Goal: Task Accomplishment & Management: Manage account settings

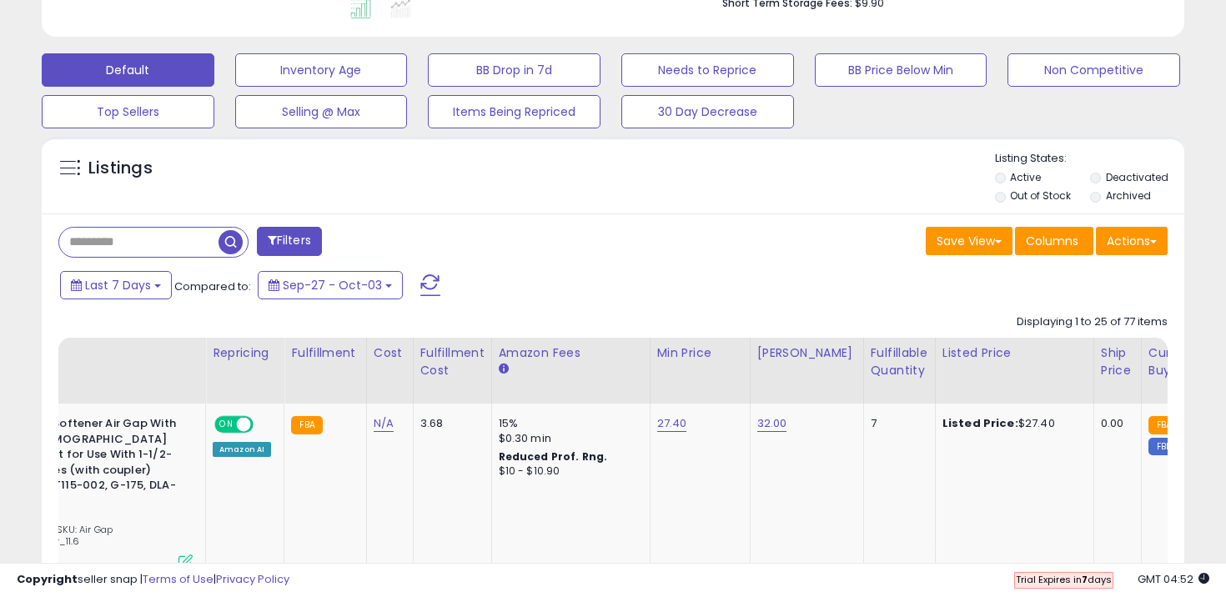
scroll to position [454, 0]
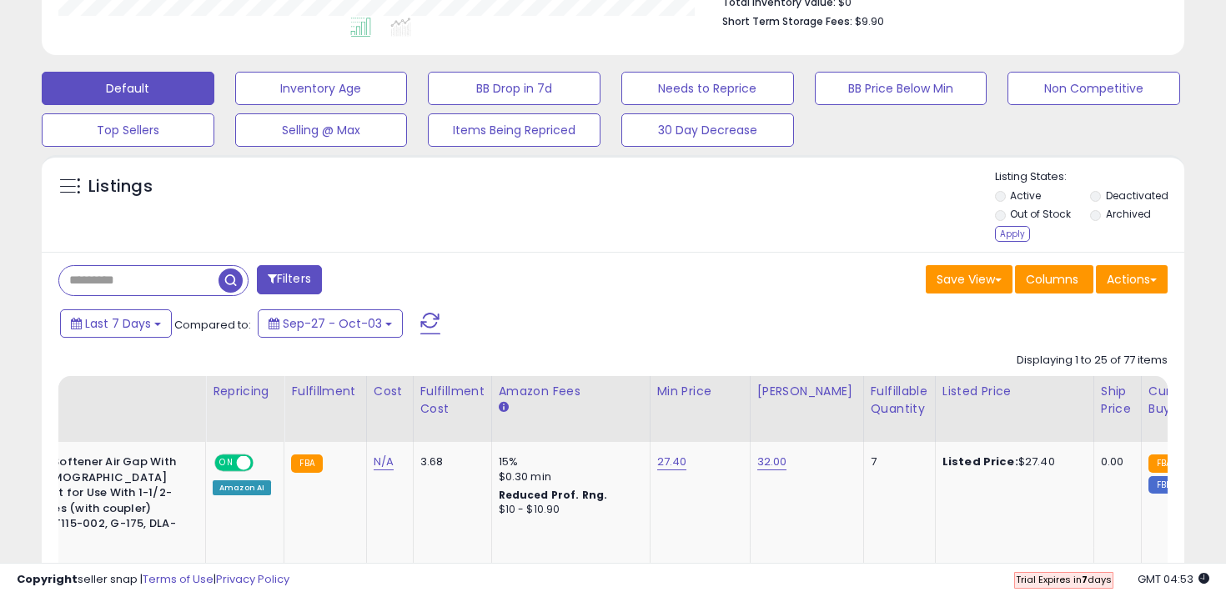
click at [1016, 234] on div "Apply" at bounding box center [1012, 234] width 35 height 16
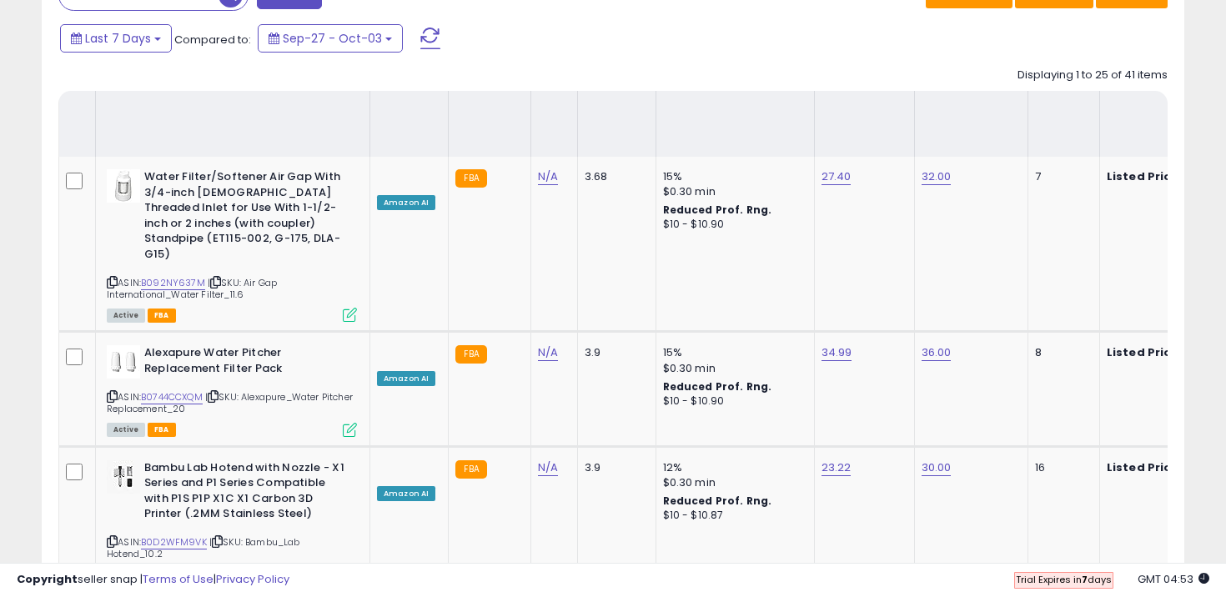
scroll to position [2216, 0]
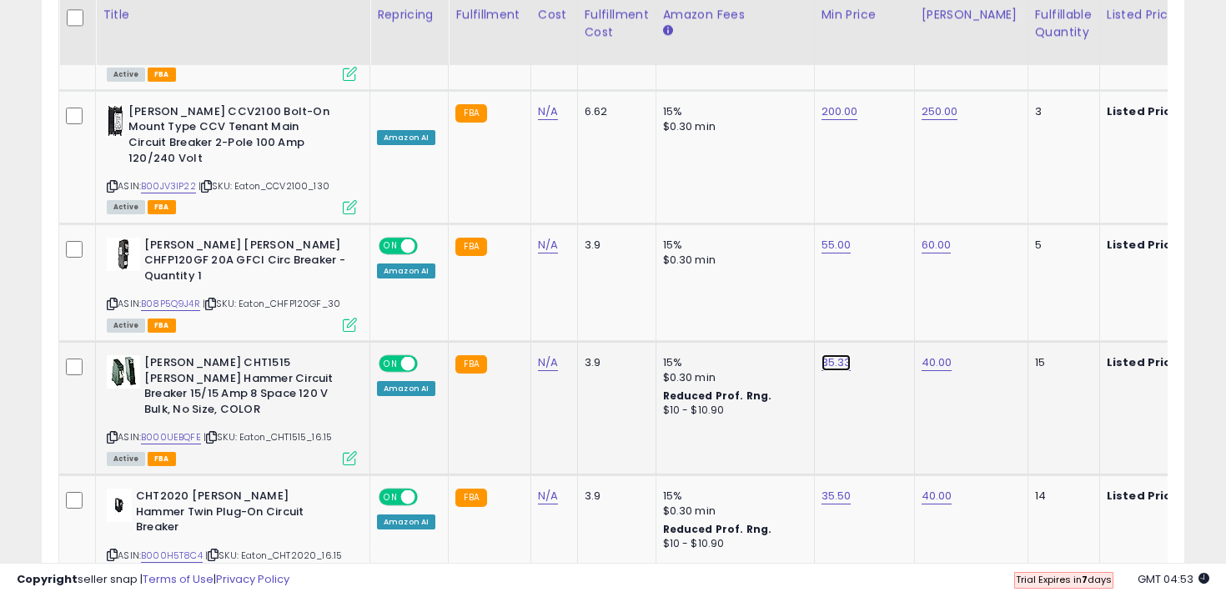
click at [833, 355] on link "35.33" at bounding box center [837, 363] width 30 height 17
drag, startPoint x: 769, startPoint y: 204, endPoint x: 685, endPoint y: 201, distance: 84.3
type input "*****"
click at [888, 193] on icon "submit" at bounding box center [883, 197] width 10 height 10
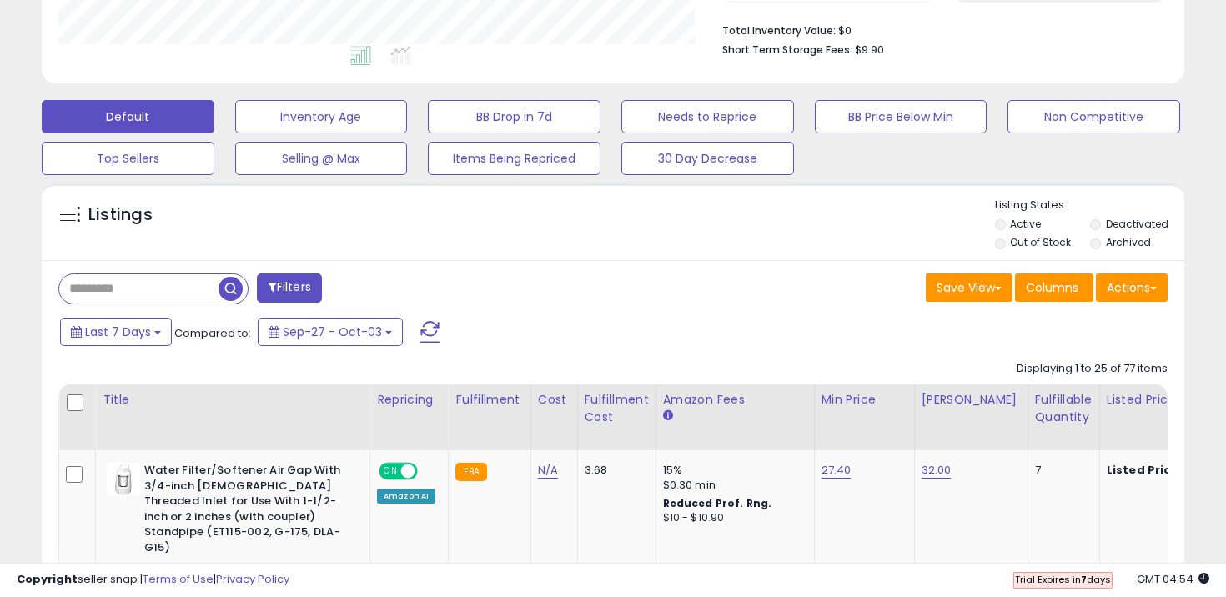
scroll to position [471, 0]
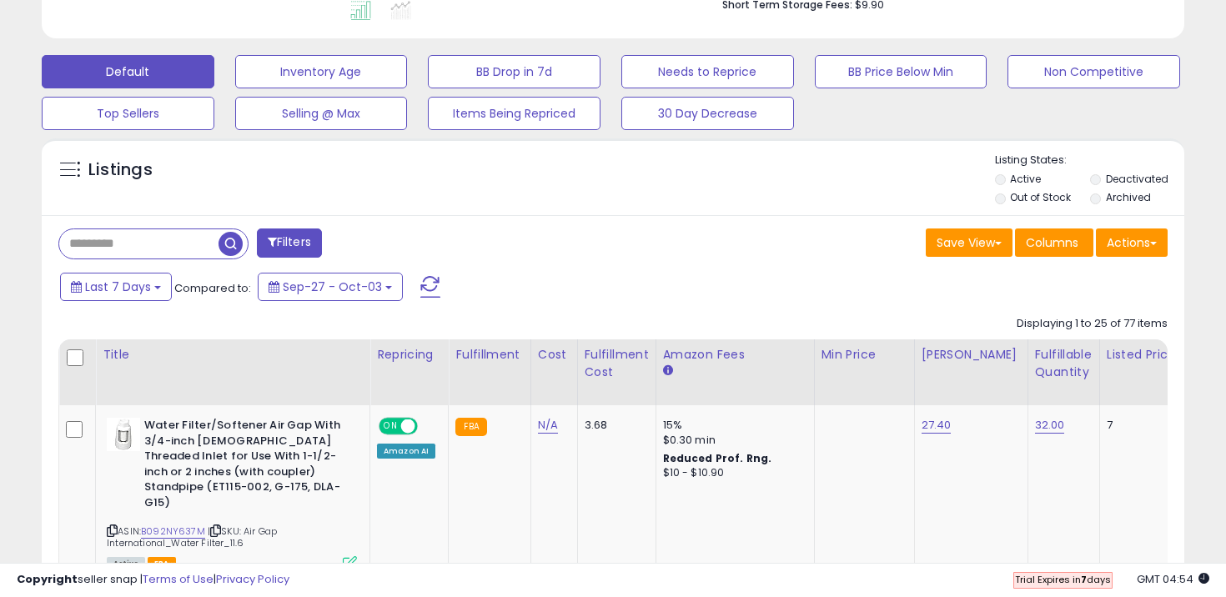
click at [1008, 199] on li "Out of Stock" at bounding box center [1041, 199] width 93 height 18
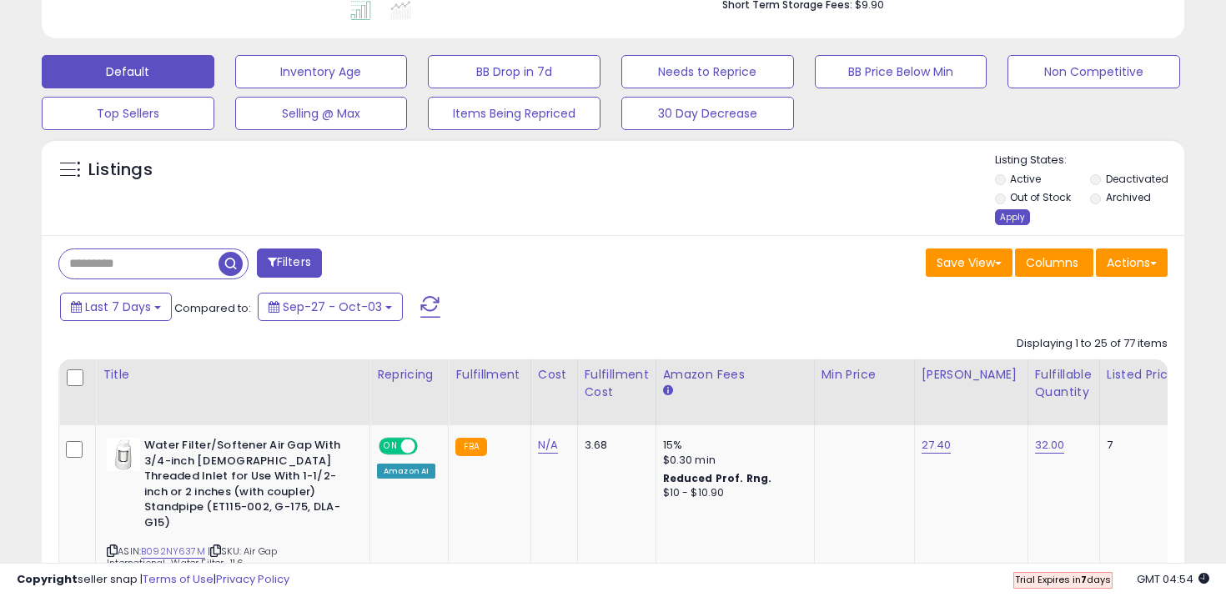
click at [1002, 220] on div "Apply" at bounding box center [1012, 217] width 35 height 16
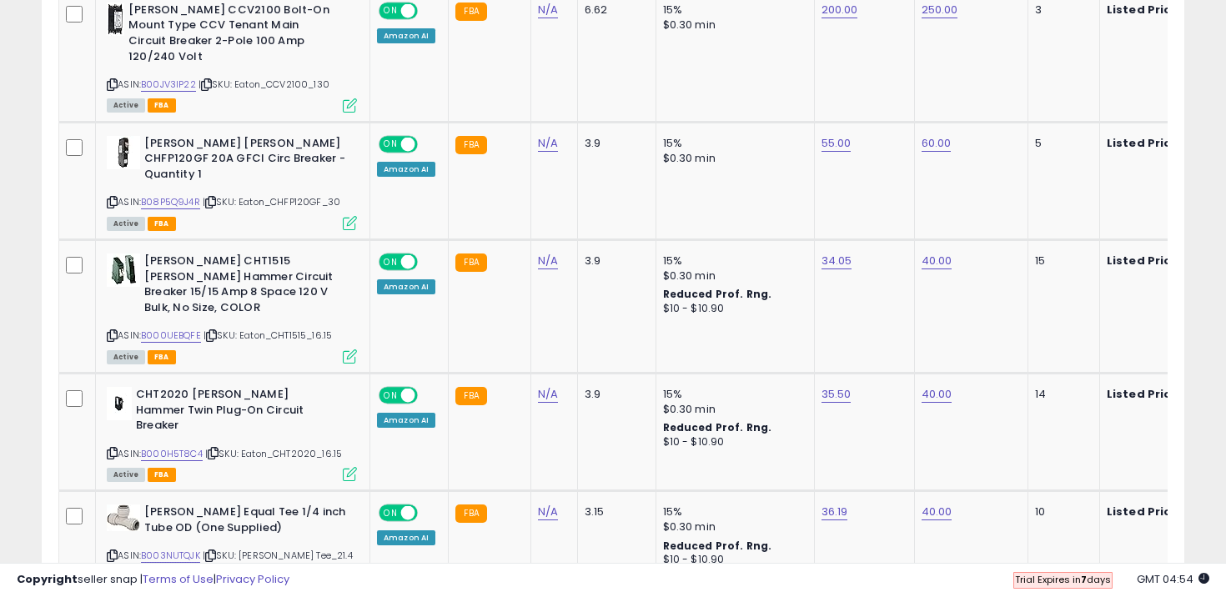
scroll to position [342, 662]
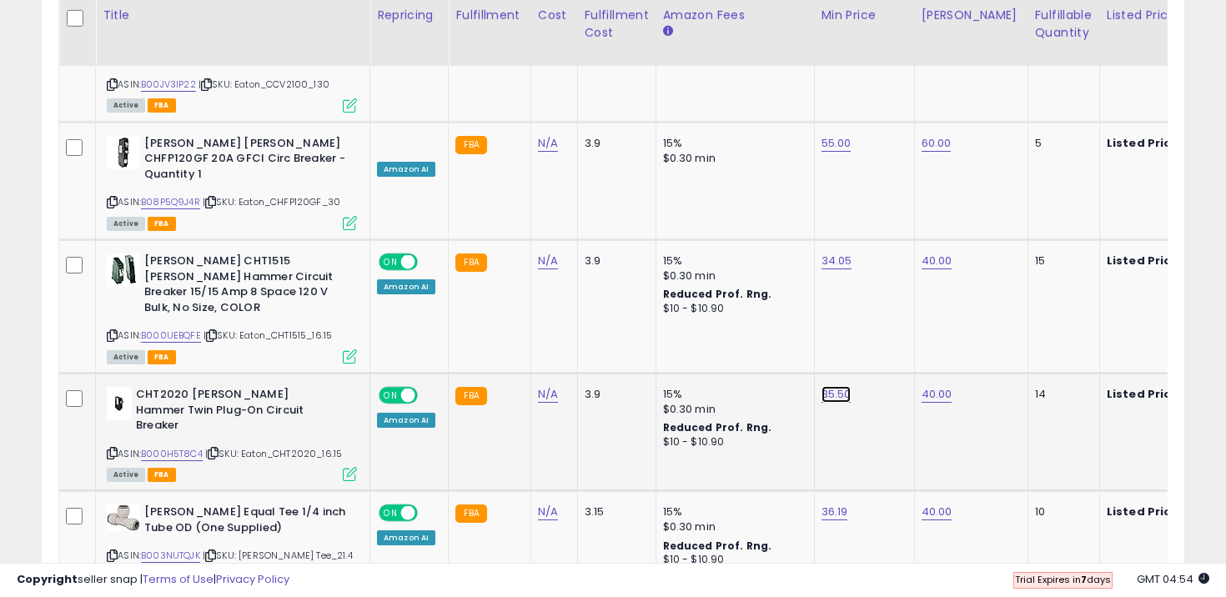
click at [831, 386] on link "35.50" at bounding box center [837, 394] width 30 height 17
click at [835, 386] on link "35.50" at bounding box center [837, 394] width 30 height 17
type input "**"
click at [898, 219] on button "submit" at bounding box center [883, 213] width 28 height 25
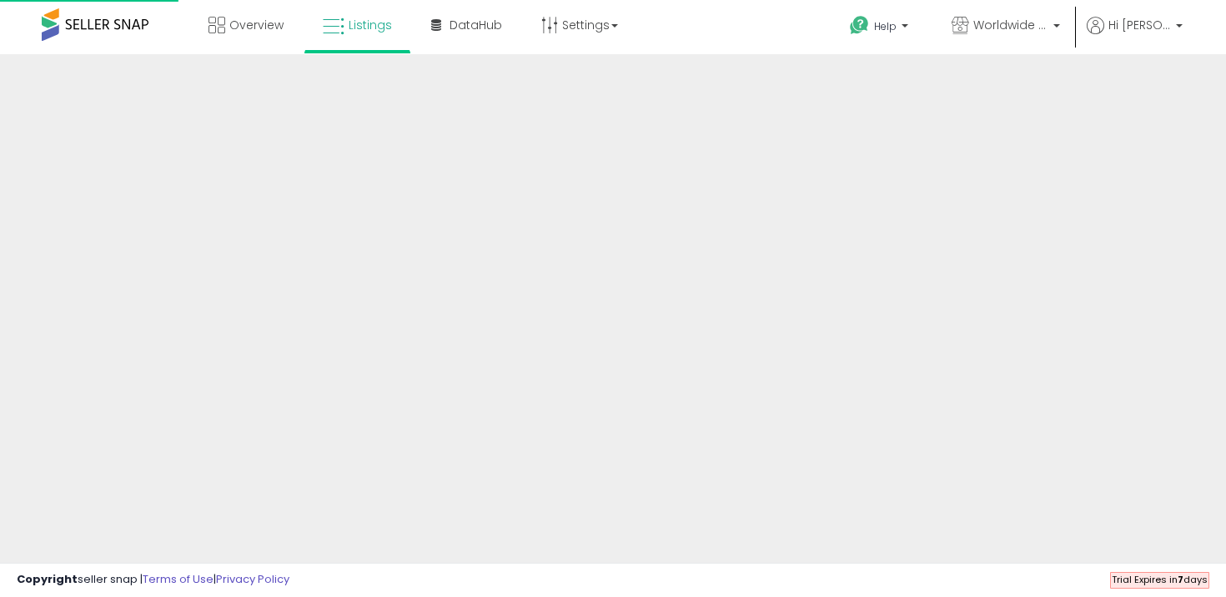
scroll to position [149, 0]
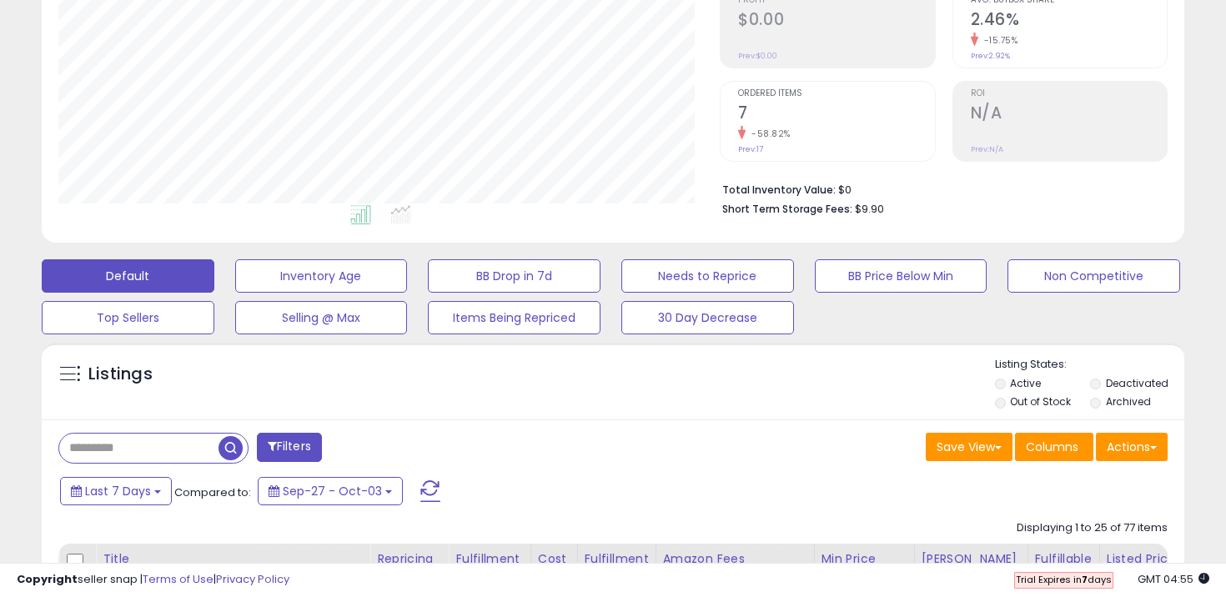
scroll to position [342, 662]
click at [1005, 396] on li "Out of Stock" at bounding box center [1041, 404] width 93 height 18
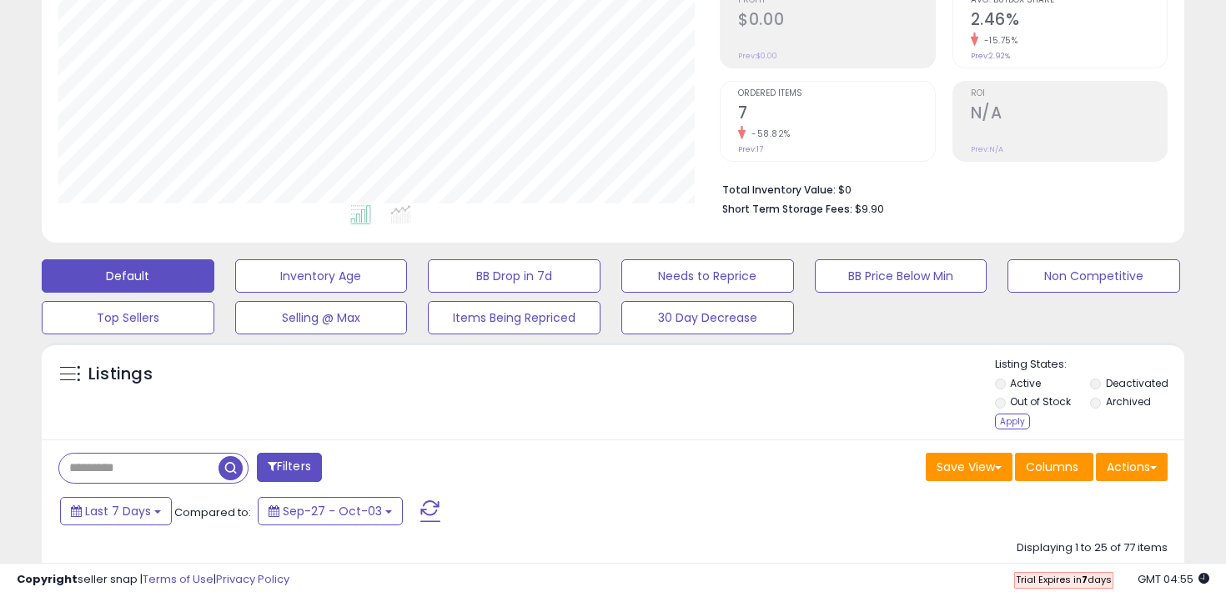
click at [1005, 436] on div "Listings Active" at bounding box center [613, 391] width 1143 height 97
click at [1005, 424] on div "Apply" at bounding box center [1012, 422] width 35 height 16
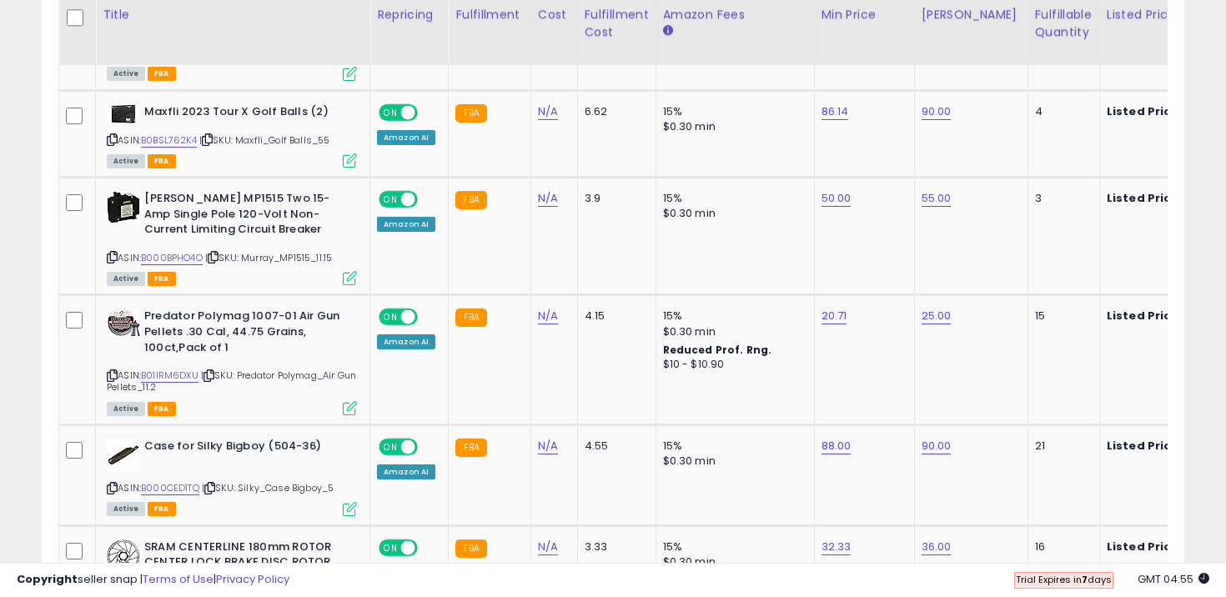
scroll to position [3331, 0]
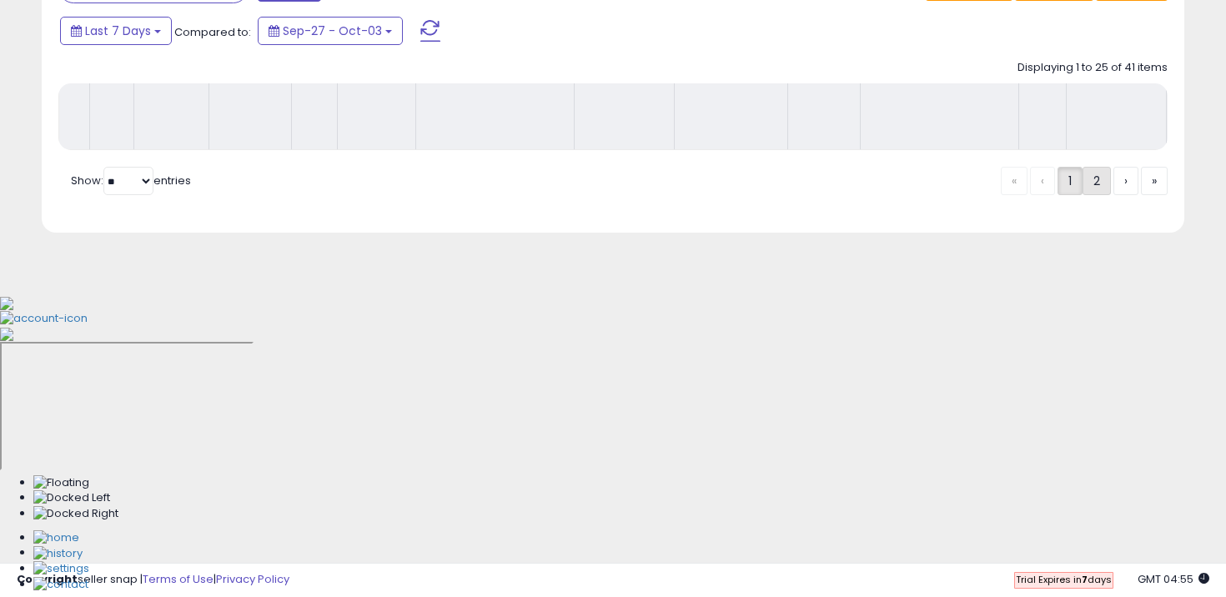
scroll to position [425, 0]
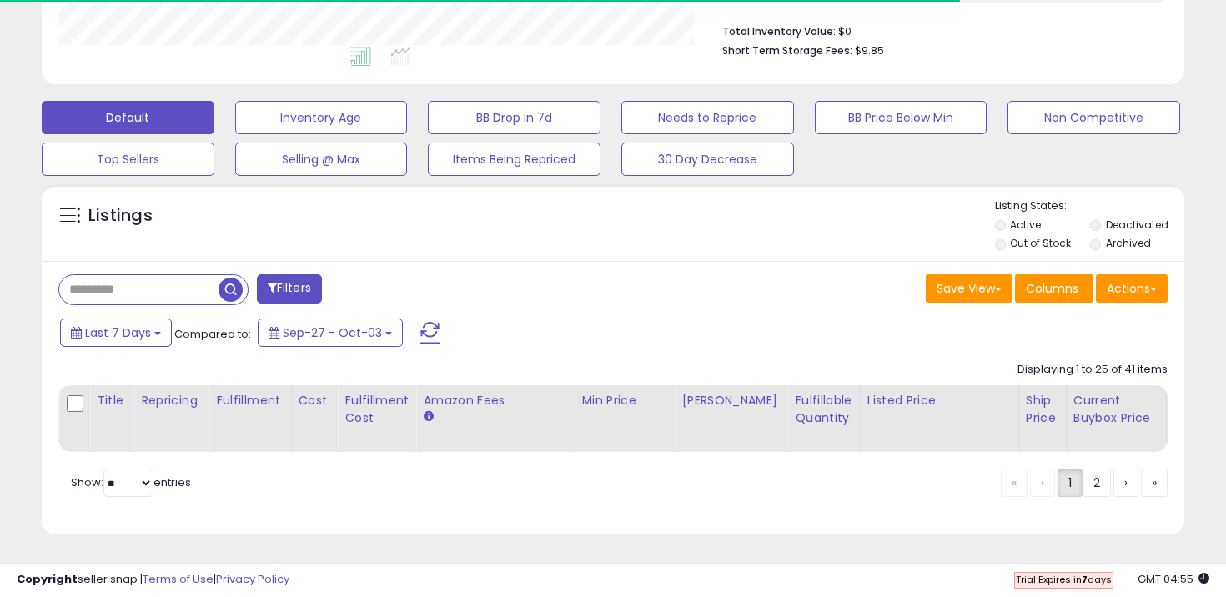
click at [755, 248] on div "Listings" at bounding box center [613, 227] width 1143 height 57
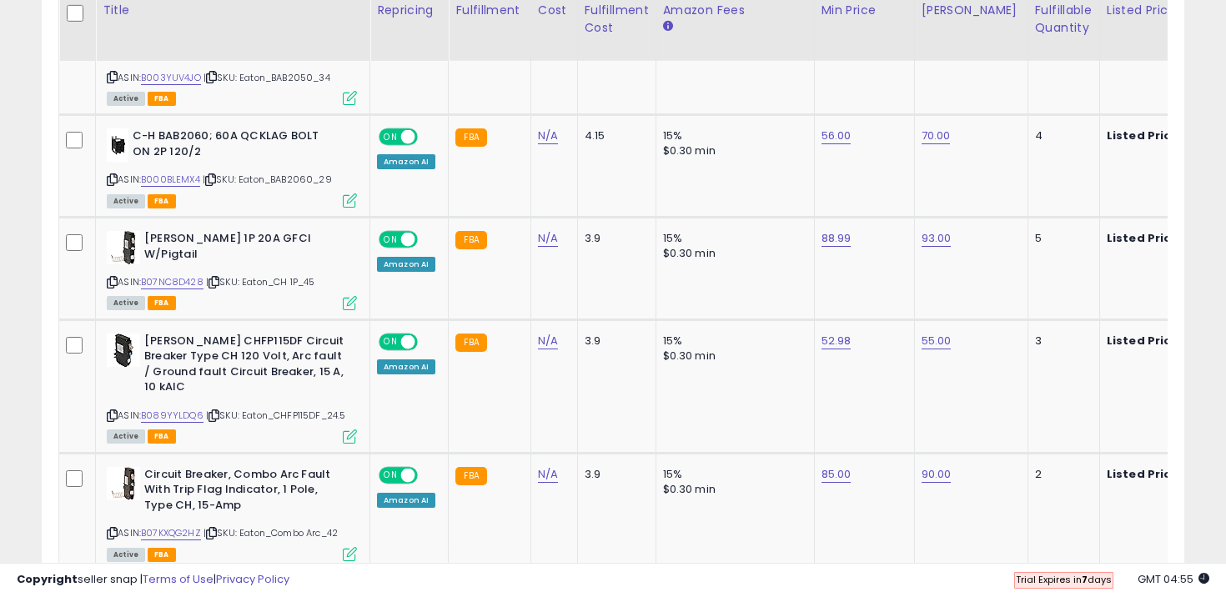
scroll to position [984, 0]
